Goal: Task Accomplishment & Management: Manage account settings

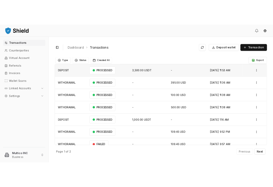
scroll to position [37, 0]
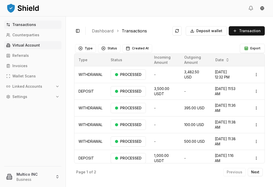
click at [23, 47] on p "Virtual Account" at bounding box center [26, 45] width 28 height 4
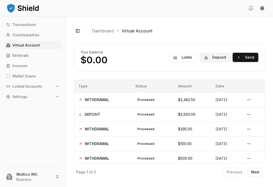
click at [211, 57] on button "Deposit" at bounding box center [215, 57] width 31 height 9
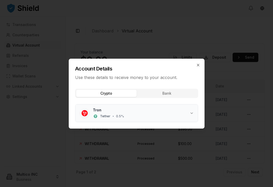
click at [191, 117] on button "Tron Tether • 0.5 %" at bounding box center [136, 113] width 123 height 18
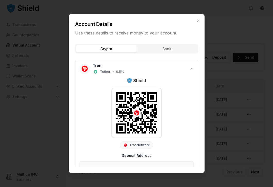
scroll to position [29, 0]
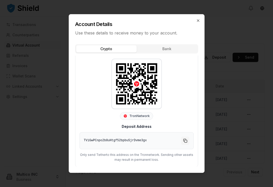
click at [185, 139] on button "Copy to clipboard" at bounding box center [185, 141] width 8 height 8
click at [179, 51] on button "Bank" at bounding box center [167, 48] width 60 height 7
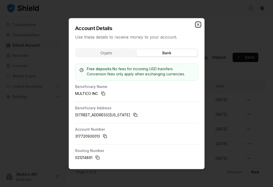
click at [199, 24] on icon "button" at bounding box center [198, 24] width 4 height 4
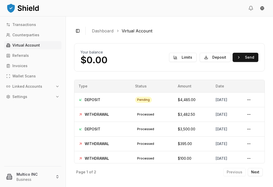
click at [30, 42] on link "Virtual Account" at bounding box center [32, 45] width 57 height 8
click at [23, 25] on p "Transactions" at bounding box center [24, 25] width 24 height 4
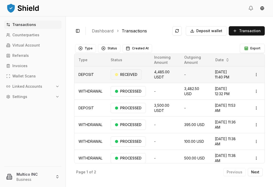
click at [130, 74] on div "RECEIVED" at bounding box center [126, 74] width 31 height 10
